Goal: Task Accomplishment & Management: Complete application form

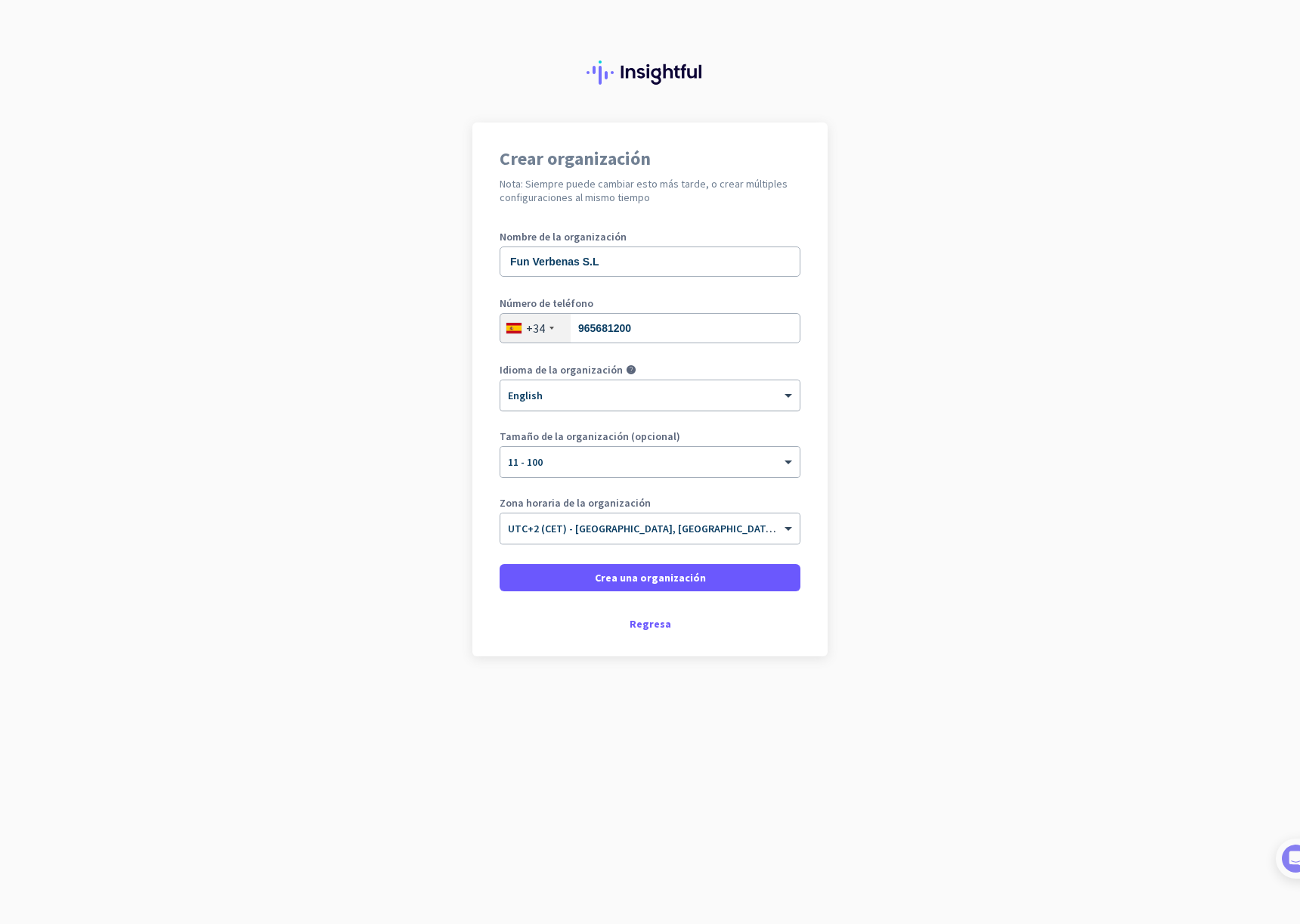
click at [648, 397] on div "× English" at bounding box center [640, 396] width 280 height 13
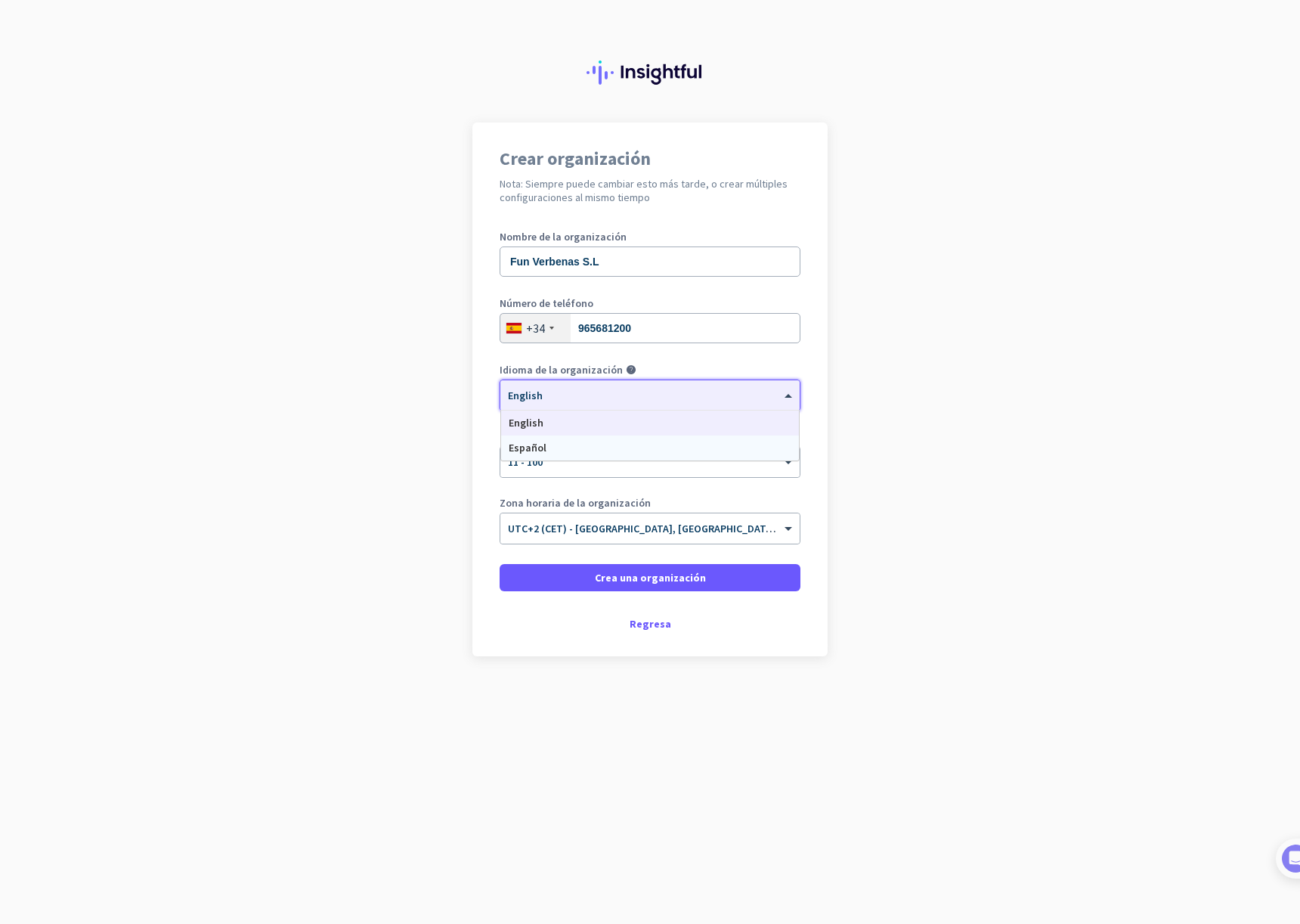
click at [541, 443] on span "Español" at bounding box center [527, 448] width 38 height 14
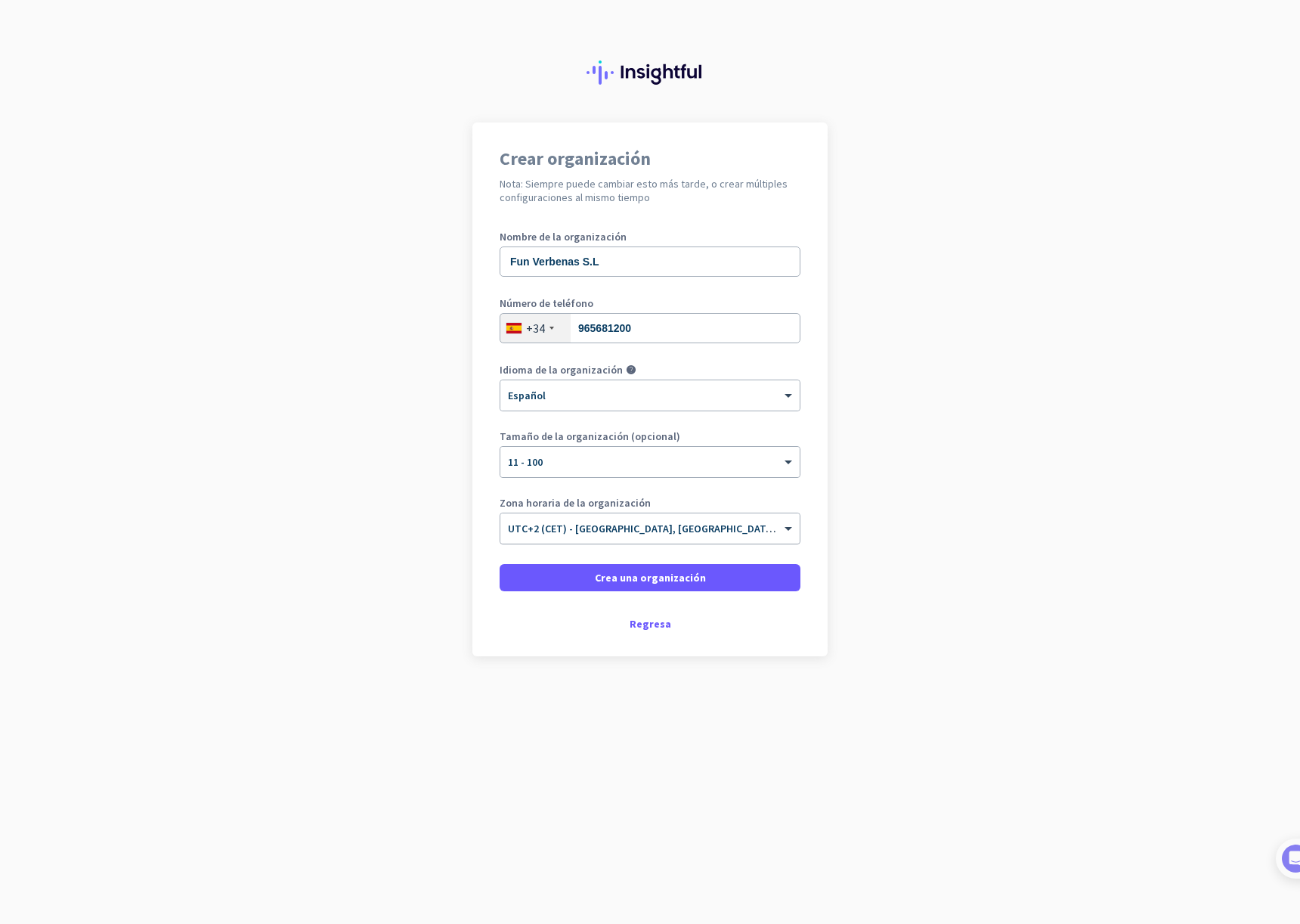
click at [640, 528] on input "text" at bounding box center [634, 523] width 254 height 11
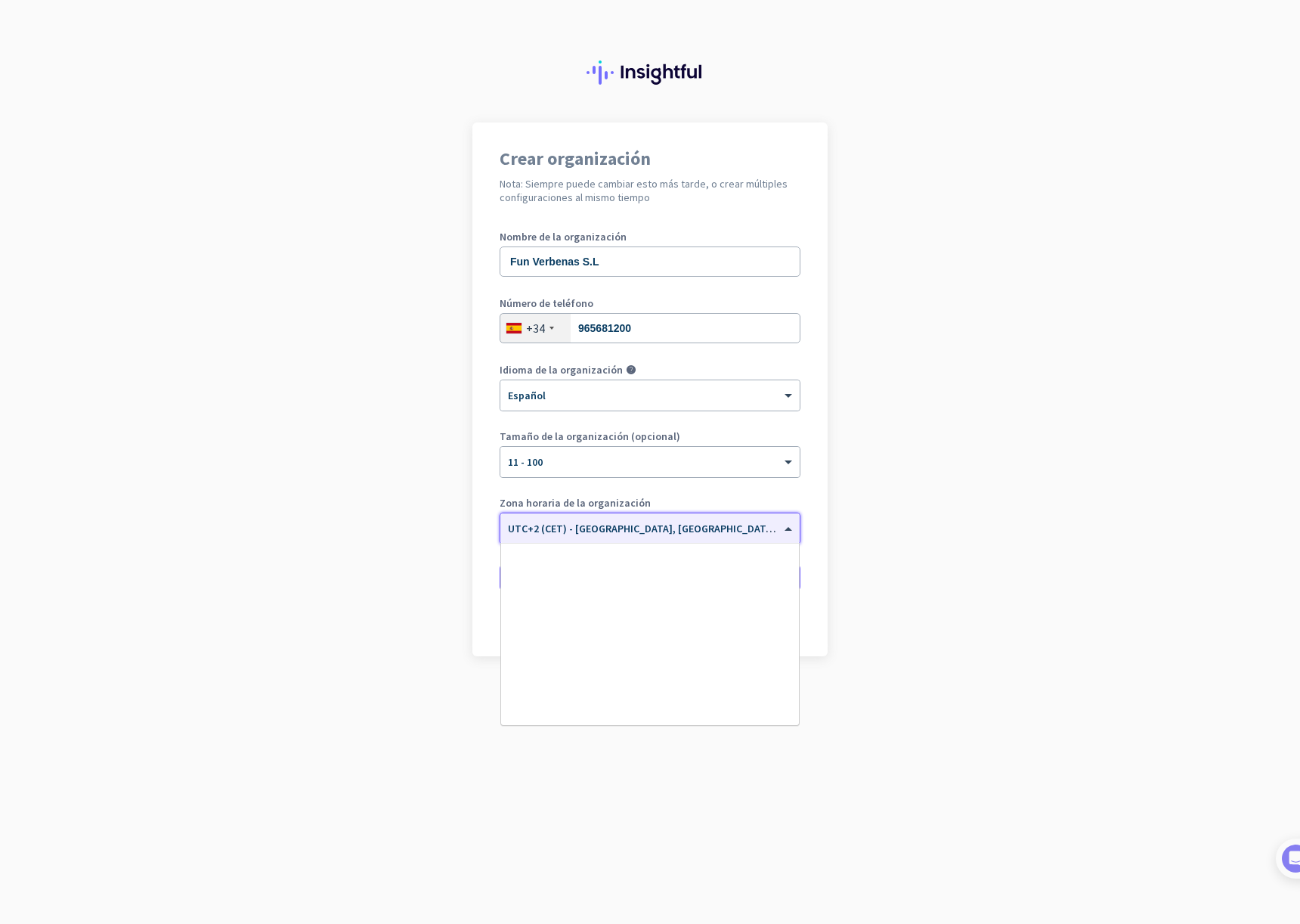
scroll to position [3941, 0]
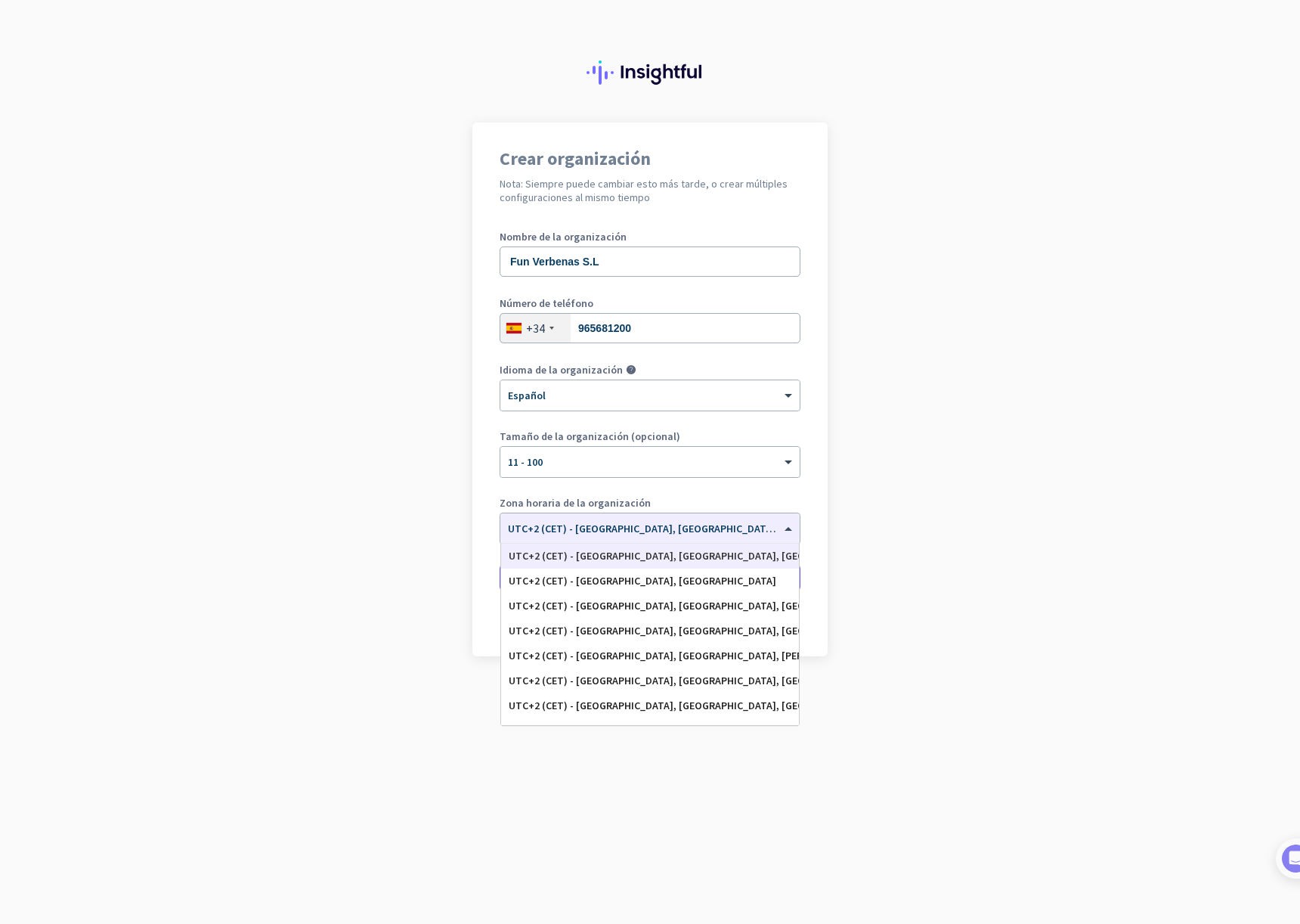
click at [421, 494] on app-onboarding-organization "Crear organización Nota: Siempre puede cambiar esto más tarde, o crear múltiple…" at bounding box center [650, 427] width 1300 height 609
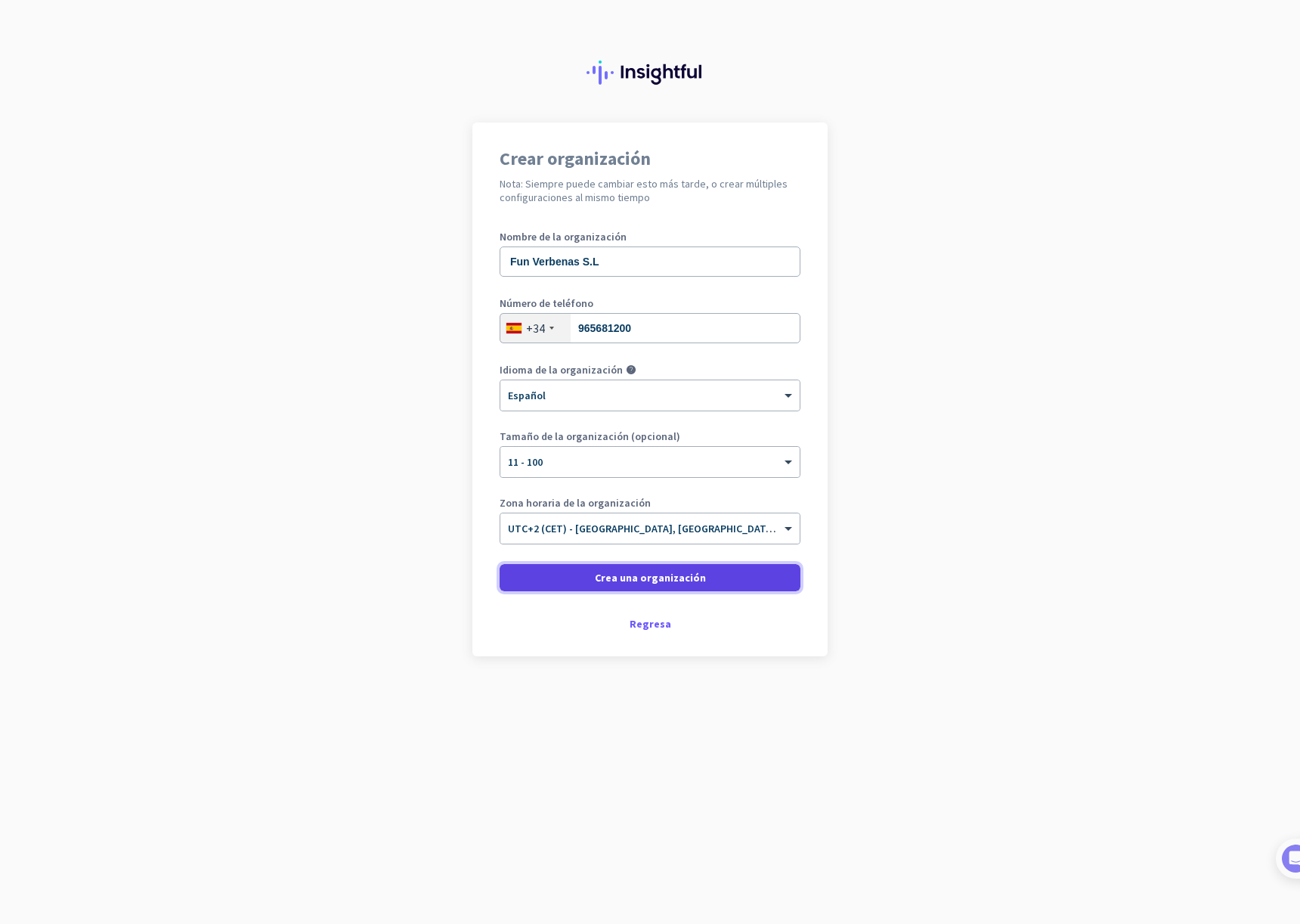
click at [652, 579] on span "Crea una organización" at bounding box center [650, 577] width 111 height 15
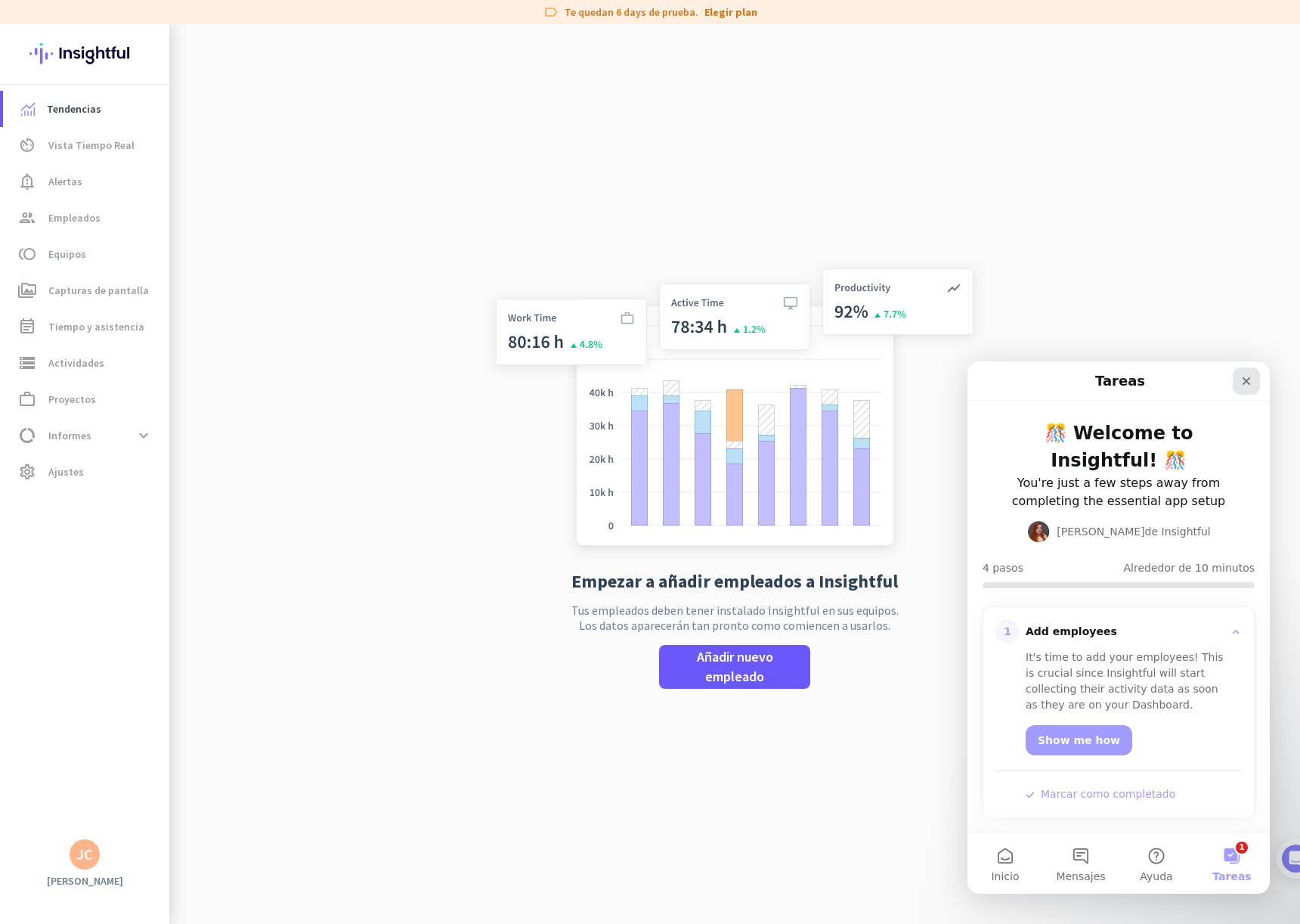
click at [1243, 382] on icon "Cerrar" at bounding box center [1246, 381] width 12 height 12
